Goal: Task Accomplishment & Management: Use online tool/utility

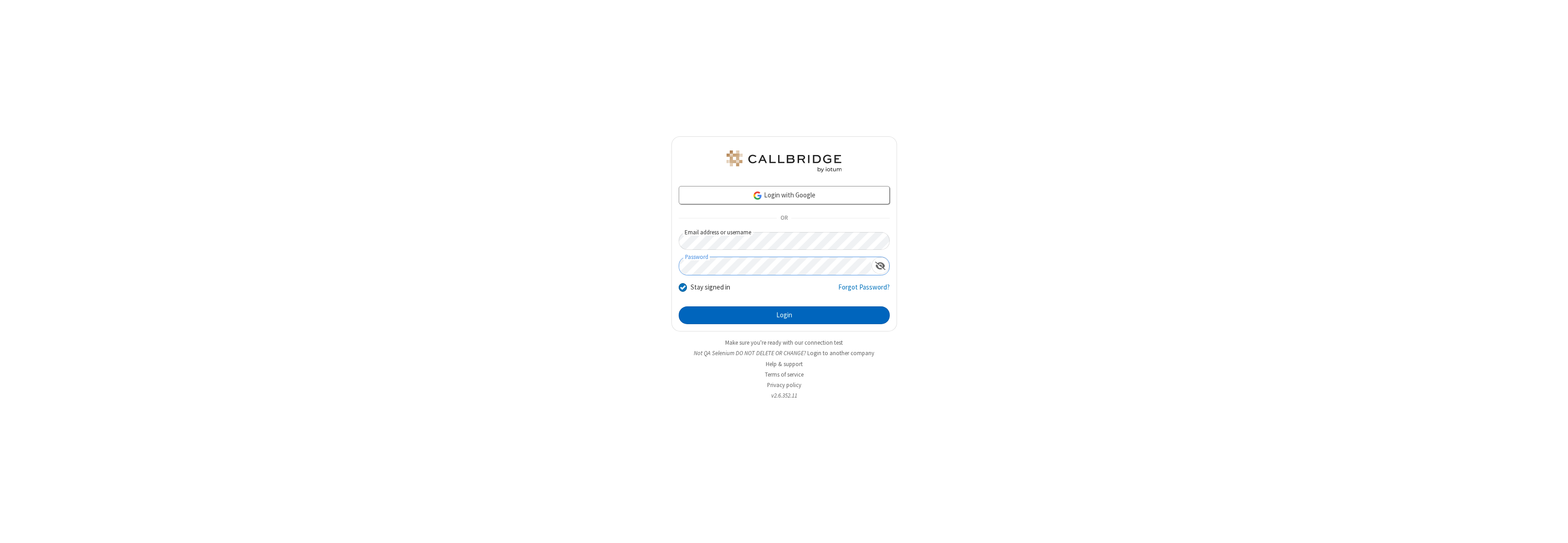
click at [784, 315] on button "Login" at bounding box center [784, 316] width 211 height 18
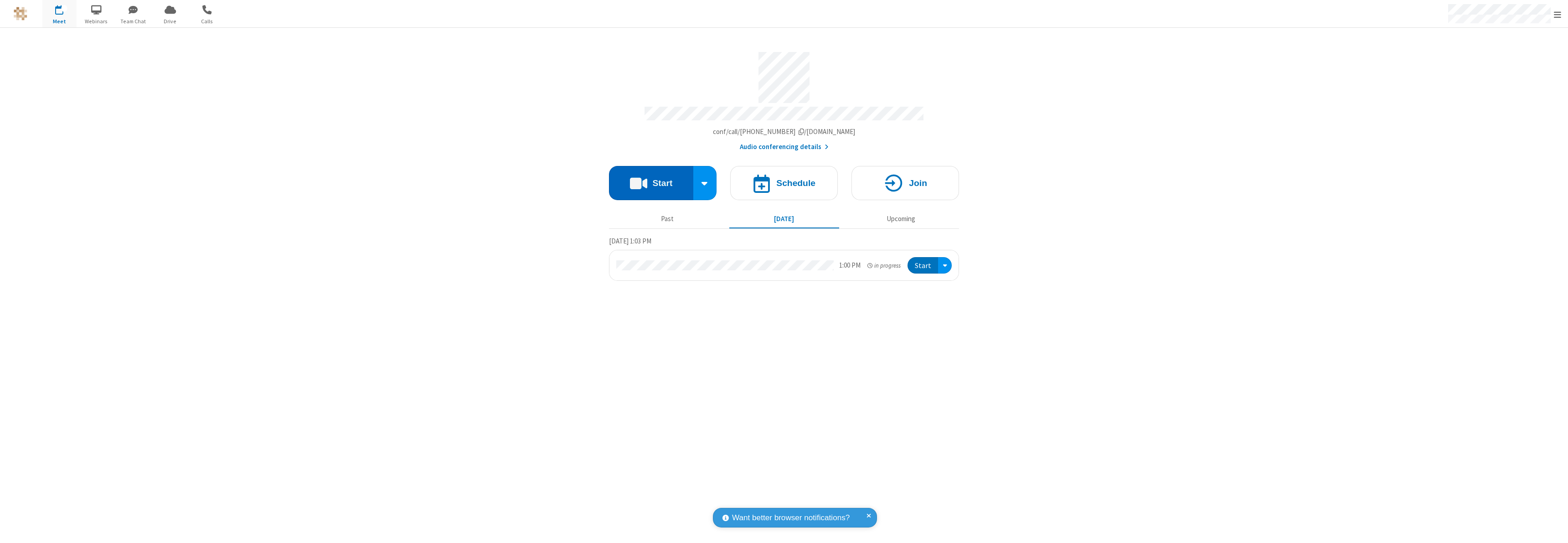
click at [651, 179] on button "Start" at bounding box center [651, 182] width 85 height 34
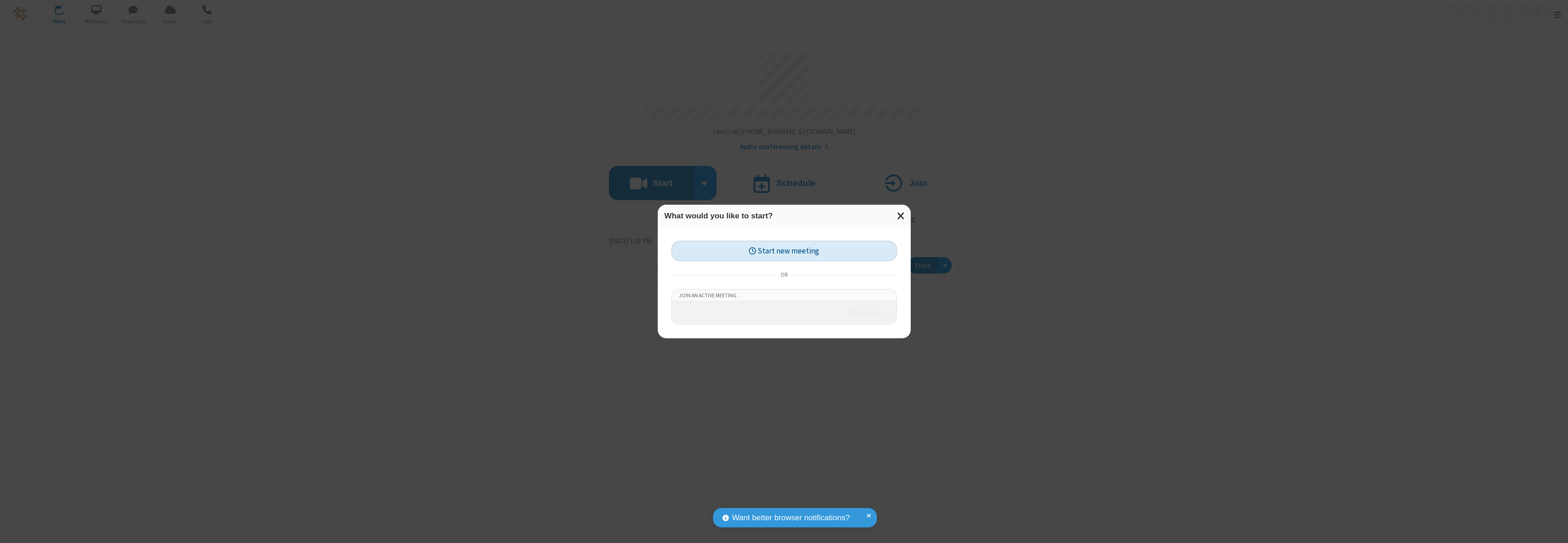
click at [784, 248] on button "Start new meeting" at bounding box center [784, 251] width 225 height 20
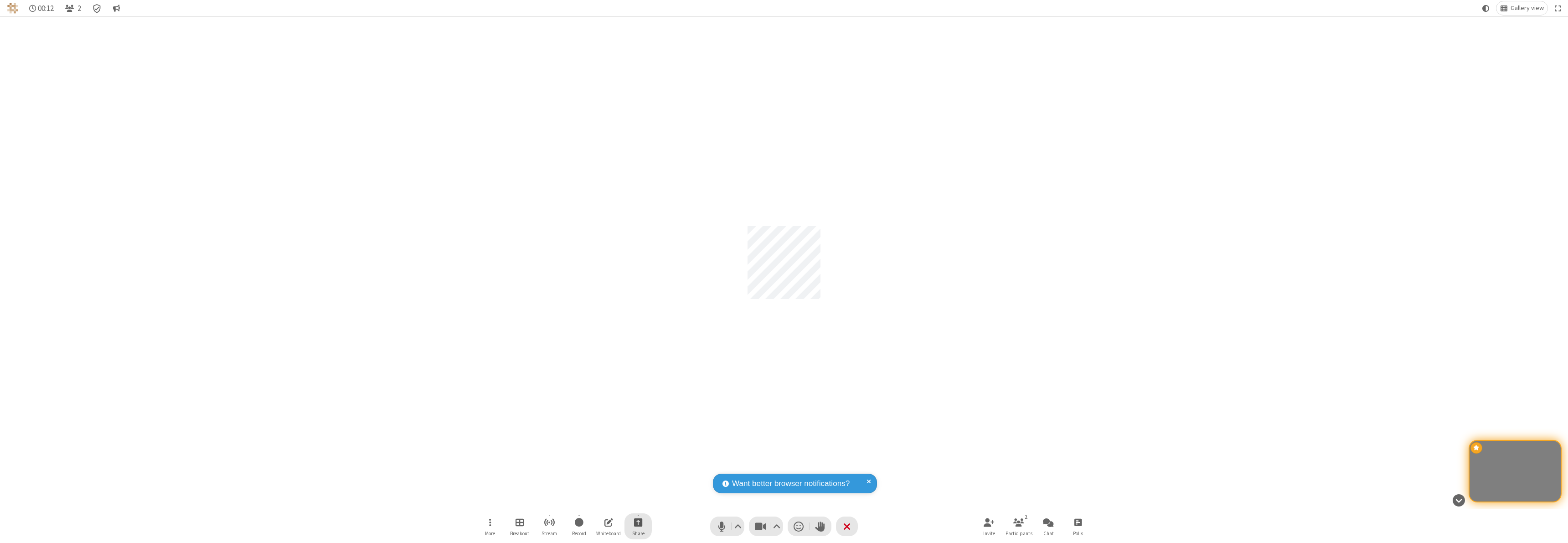
click at [638, 522] on span "Start sharing" at bounding box center [637, 522] width 8 height 11
click at [601, 501] on span "Share my screen" at bounding box center [601, 501] width 10 height 7
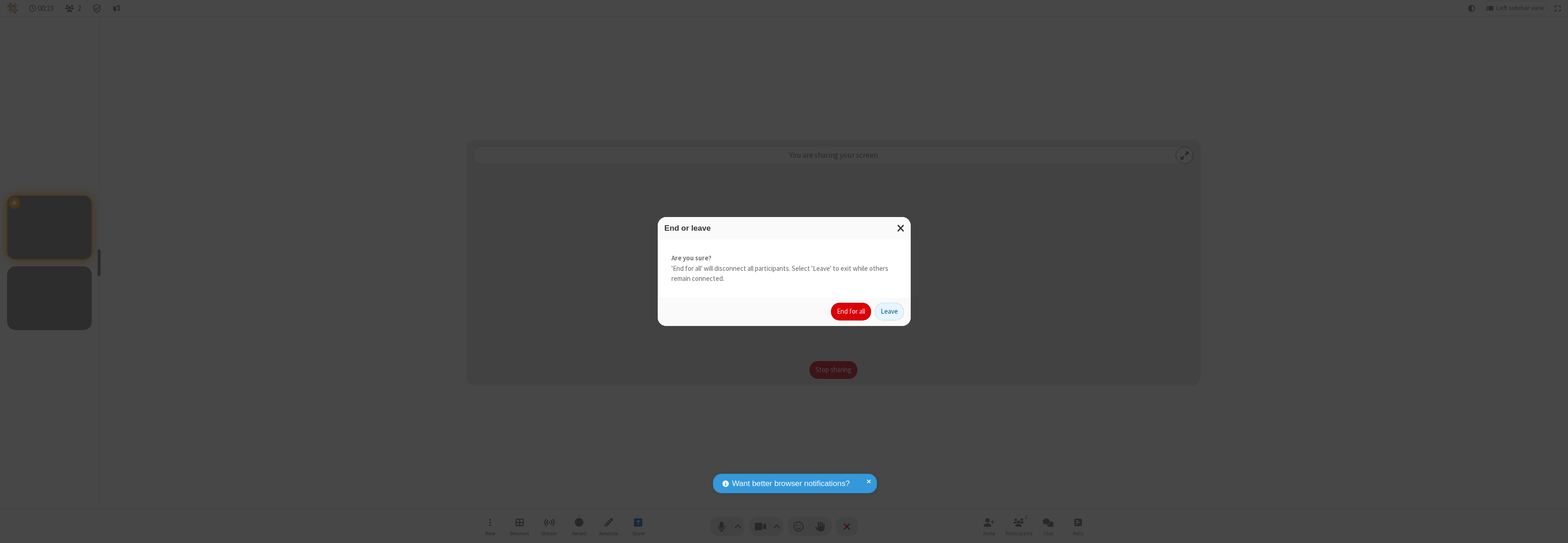
click at [852, 311] on button "End for all" at bounding box center [851, 312] width 40 height 18
